Goal: Transaction & Acquisition: Purchase product/service

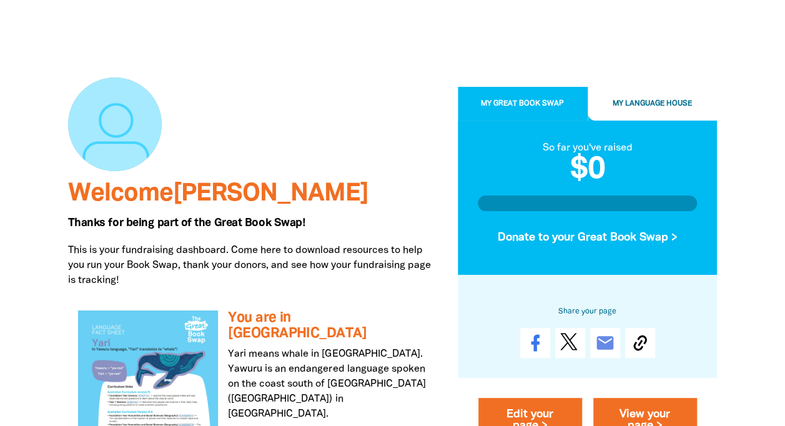
scroll to position [53, 0]
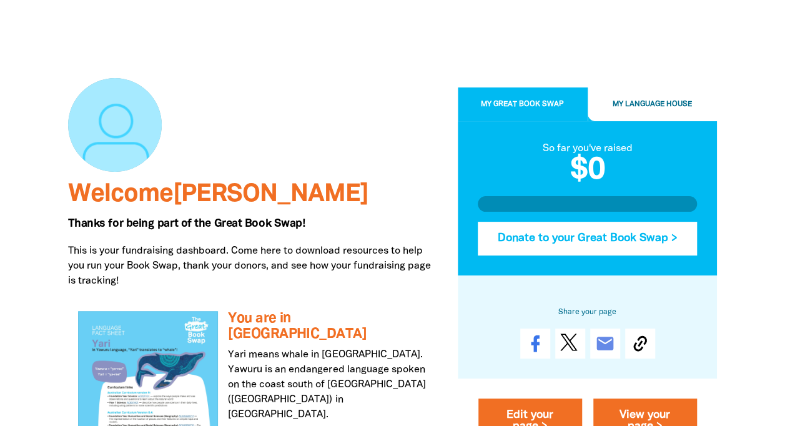
click at [615, 236] on button "Donate to your Great Book Swap >" at bounding box center [588, 239] width 220 height 34
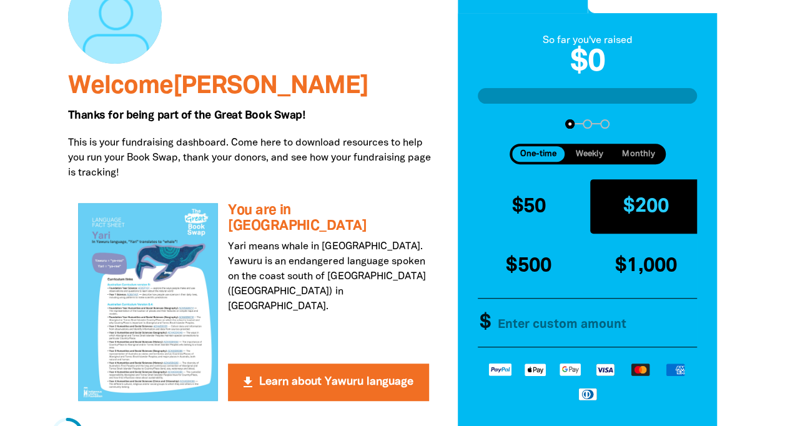
scroll to position [161, 0]
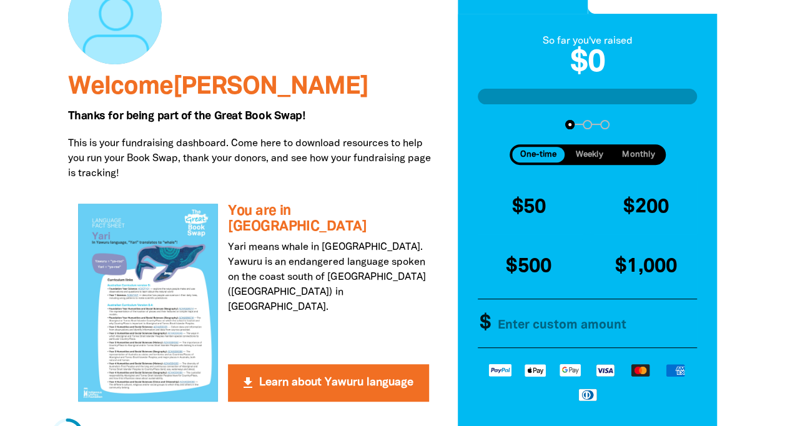
click at [643, 152] on span "Monthly" at bounding box center [638, 155] width 32 height 8
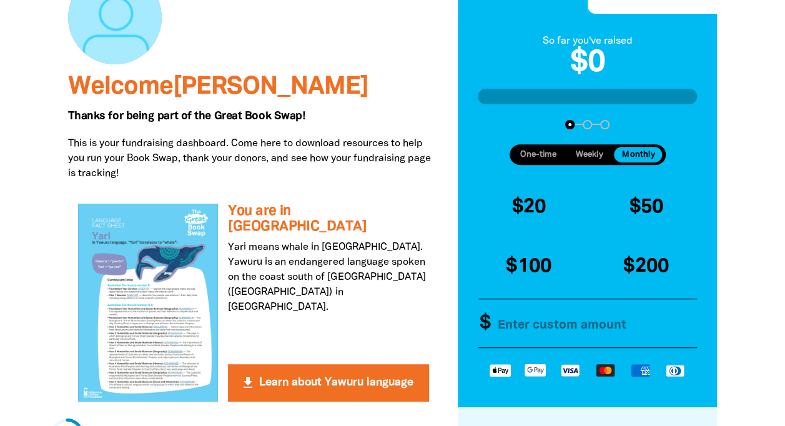
click at [592, 152] on span "Weekly" at bounding box center [589, 155] width 27 height 8
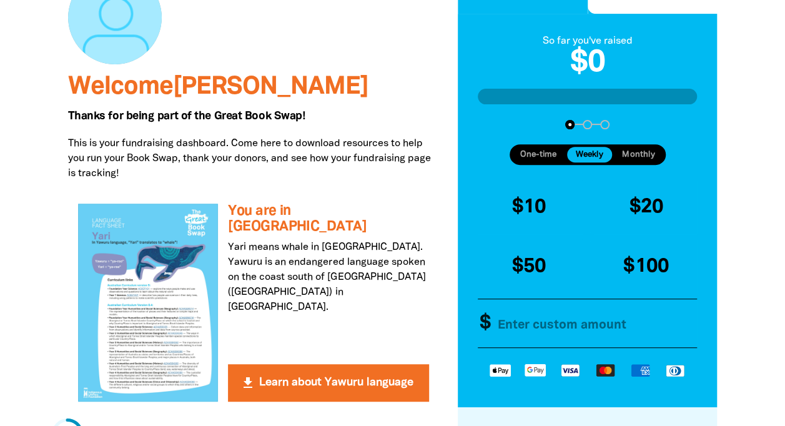
click at [523, 155] on span "One-time" at bounding box center [538, 155] width 36 height 8
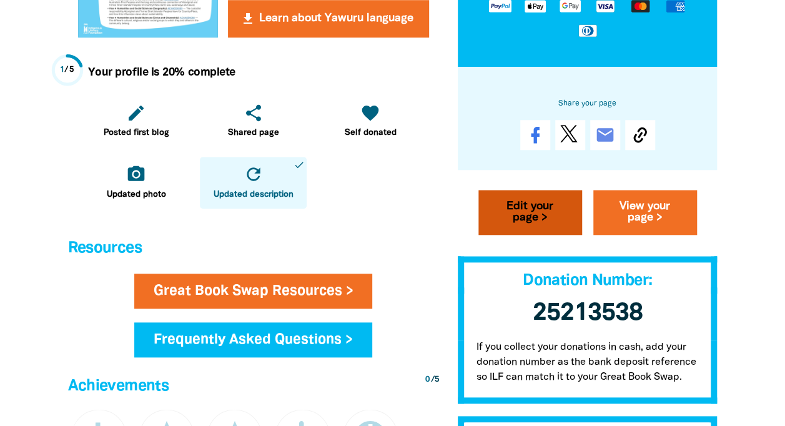
scroll to position [586, 0]
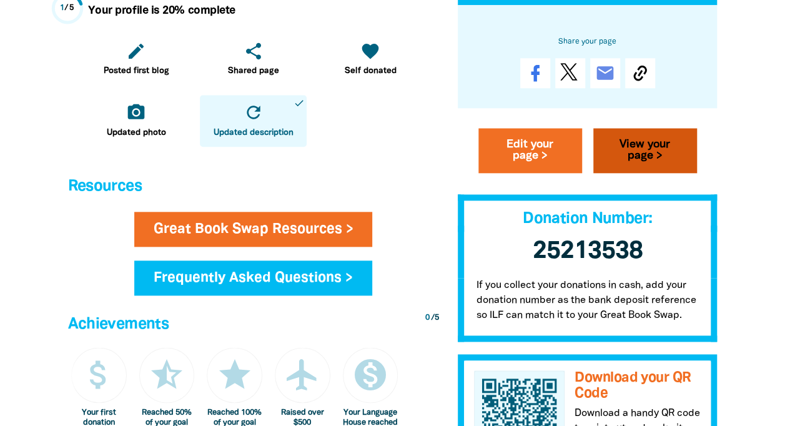
click at [640, 142] on link "View your page >" at bounding box center [645, 151] width 104 height 45
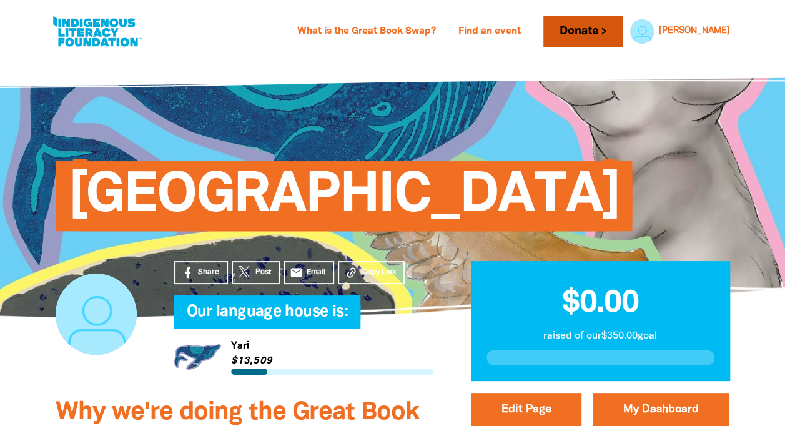
click at [622, 32] on link "Donate" at bounding box center [582, 31] width 79 height 31
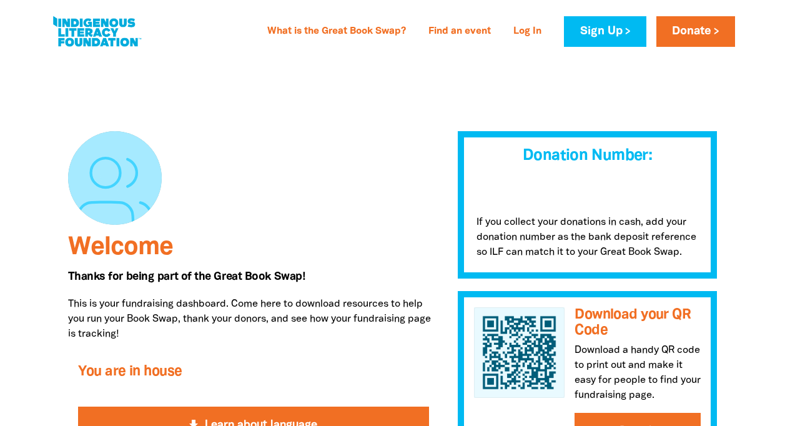
scroll to position [114, 0]
